Goal: Transaction & Acquisition: Purchase product/service

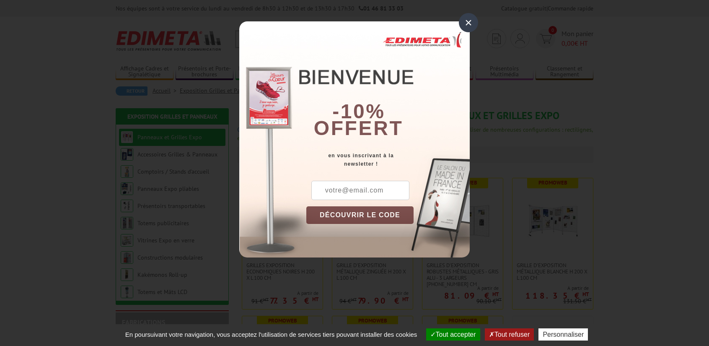
click at [468, 23] on div "×" at bounding box center [468, 22] width 19 height 19
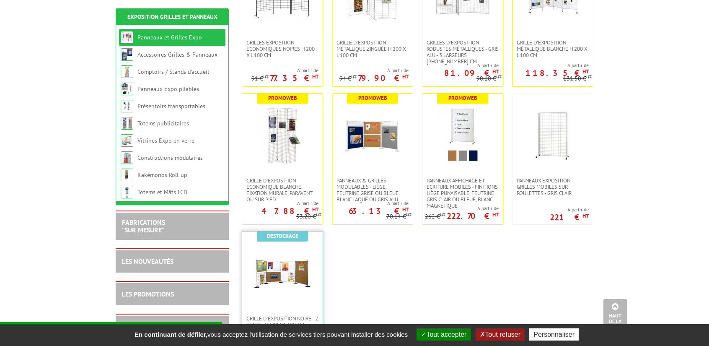
scroll to position [210, 0]
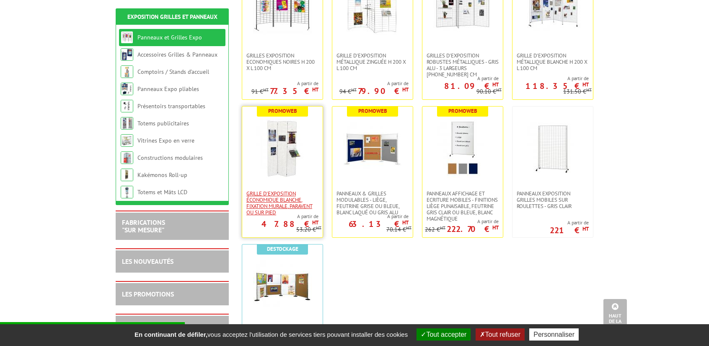
click at [272, 194] on span "Grille d'exposition économique blanche, fixation murale, paravent ou sur pied" at bounding box center [283, 202] width 72 height 25
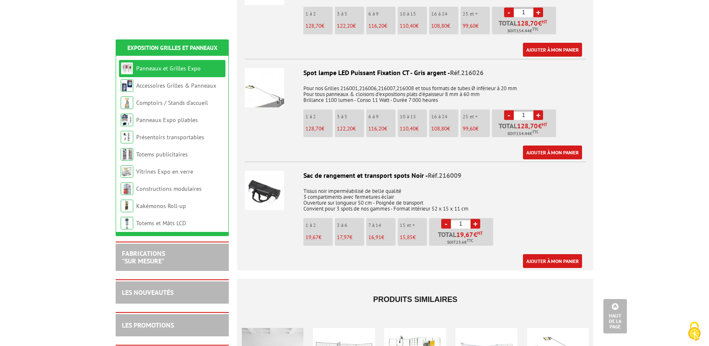
scroll to position [2432, 0]
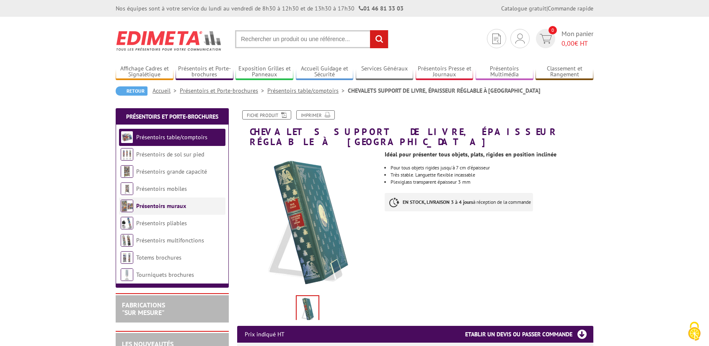
click at [169, 205] on link "Présentoirs muraux" at bounding box center [161, 206] width 50 height 8
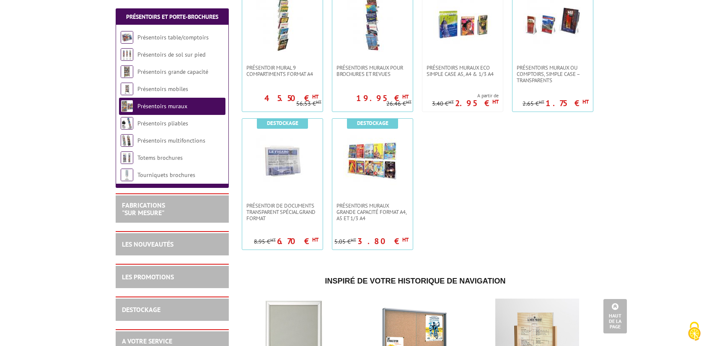
scroll to position [587, 0]
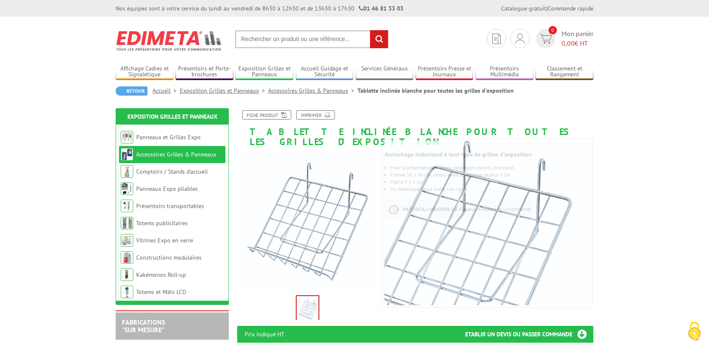
click at [328, 92] on link "Accessoires Grilles & Panneaux" at bounding box center [312, 91] width 89 height 8
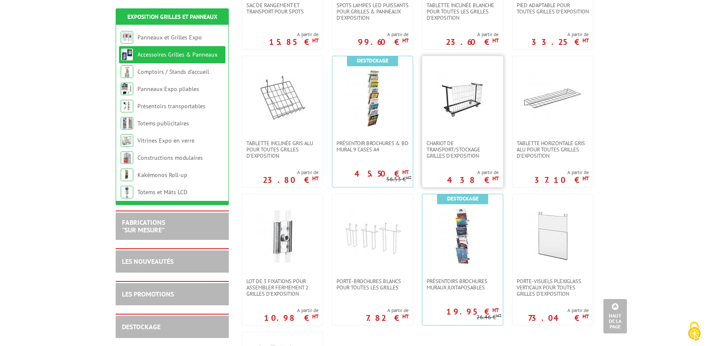
scroll to position [293, 0]
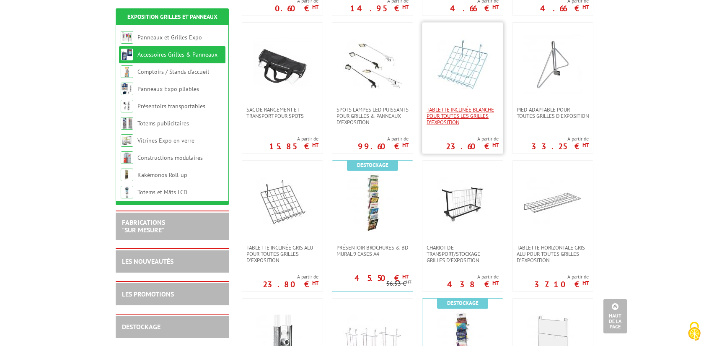
click at [462, 114] on span "Tablette inclinée blanche pour toutes les grilles d'exposition" at bounding box center [463, 115] width 72 height 19
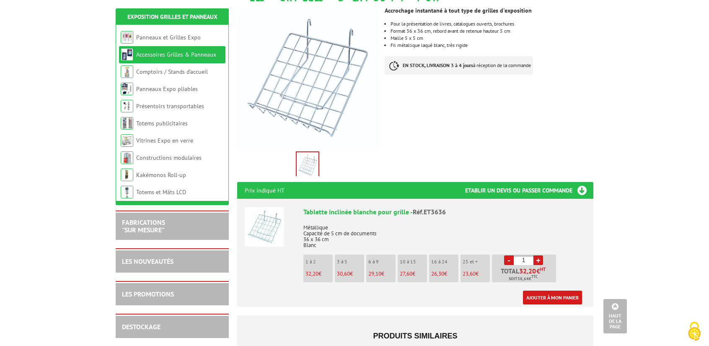
scroll to position [126, 0]
